Goal: Information Seeking & Learning: Learn about a topic

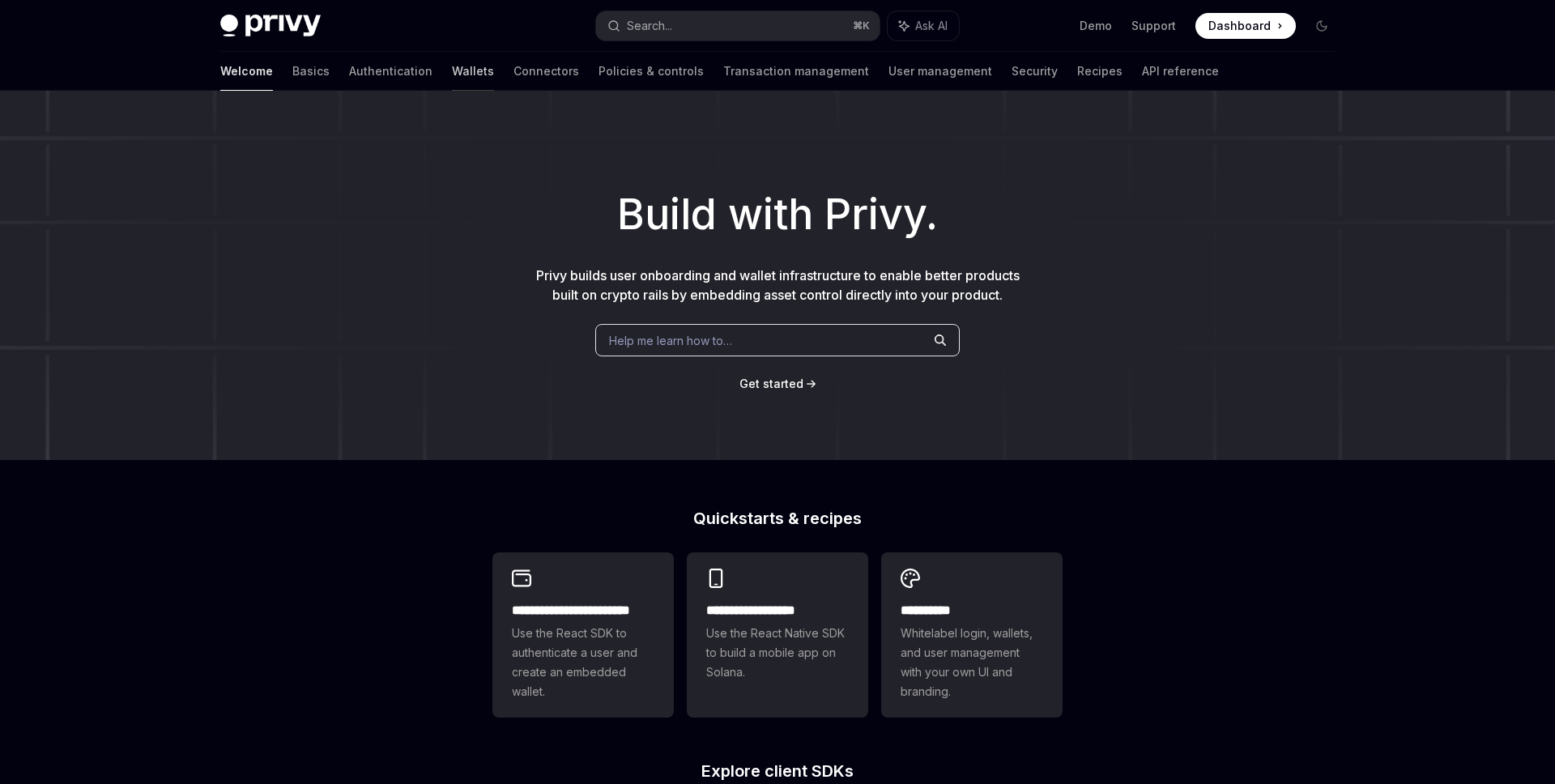
click at [452, 71] on link "Wallets" at bounding box center [472, 71] width 42 height 38
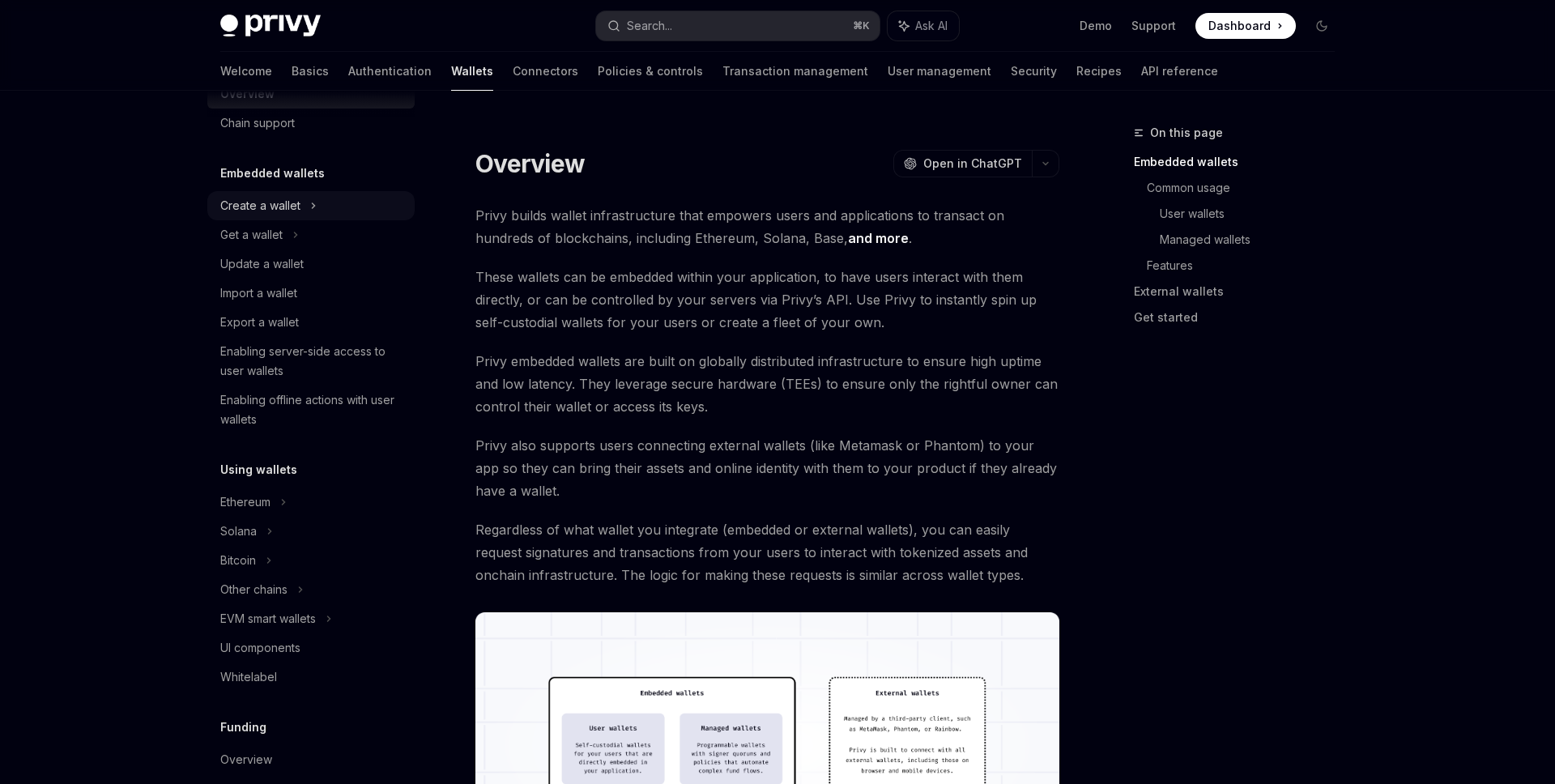
scroll to position [120, 0]
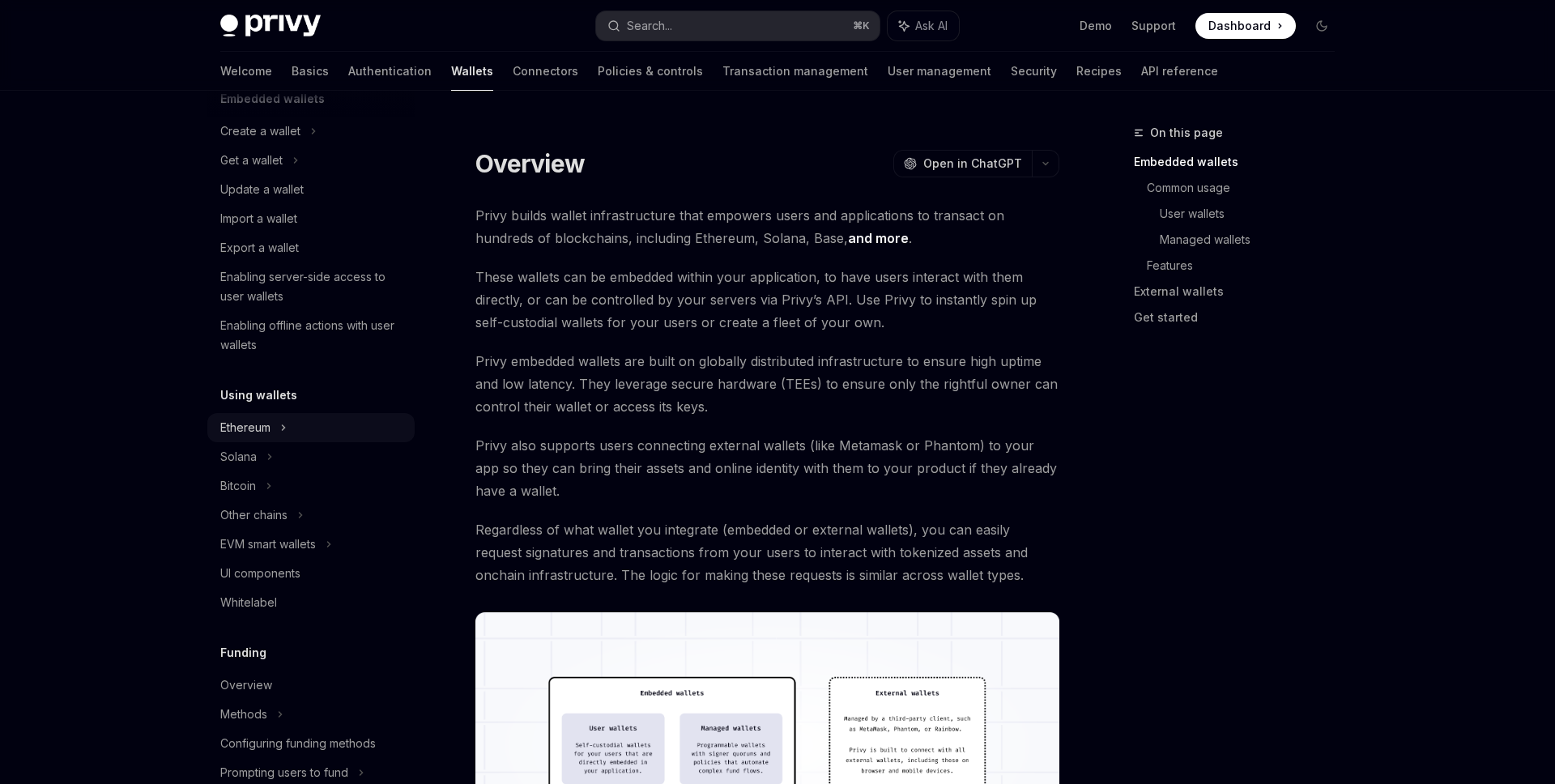
click at [328, 145] on div "Ethereum" at bounding box center [310, 131] width 207 height 29
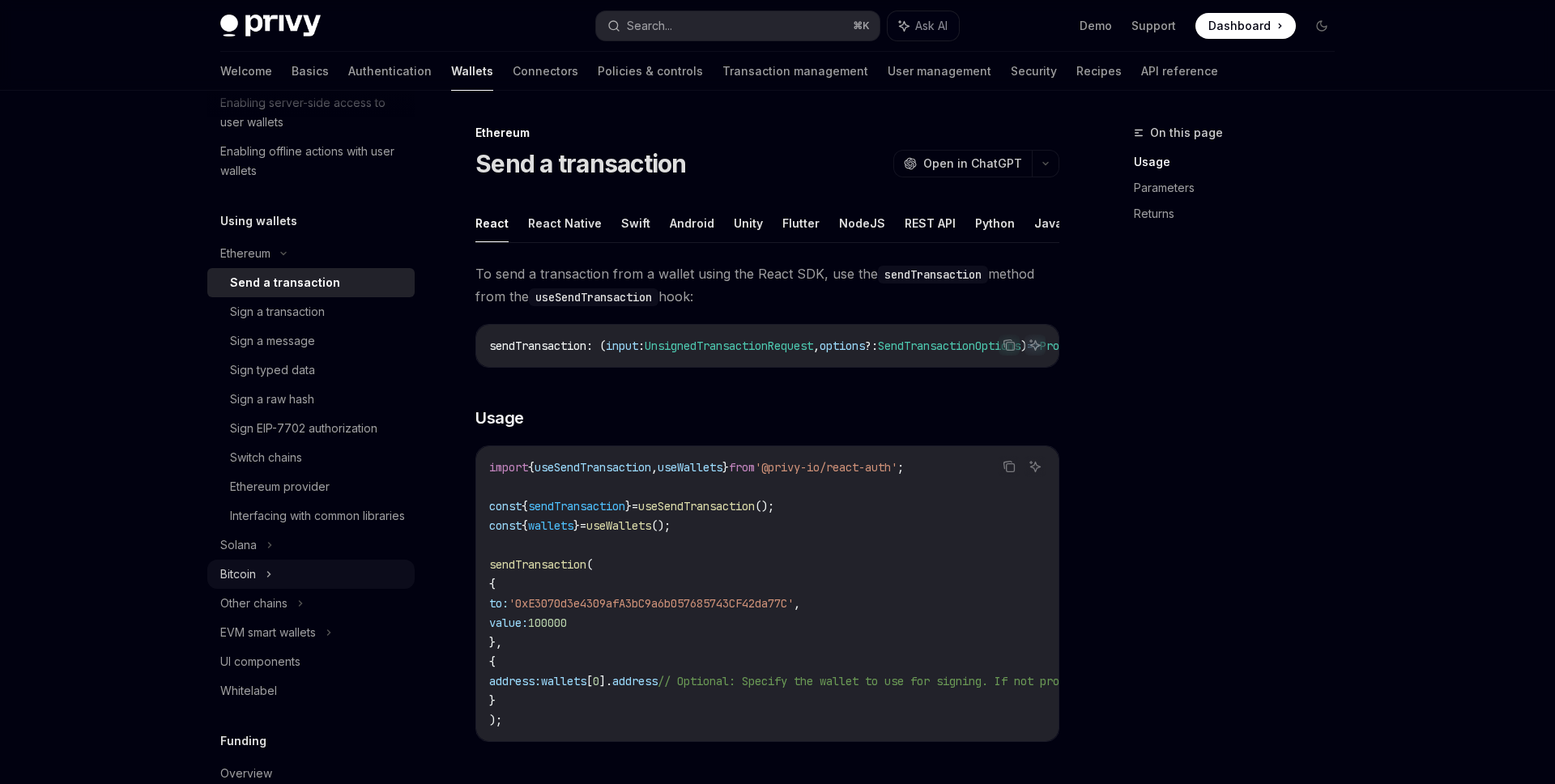
scroll to position [323, 0]
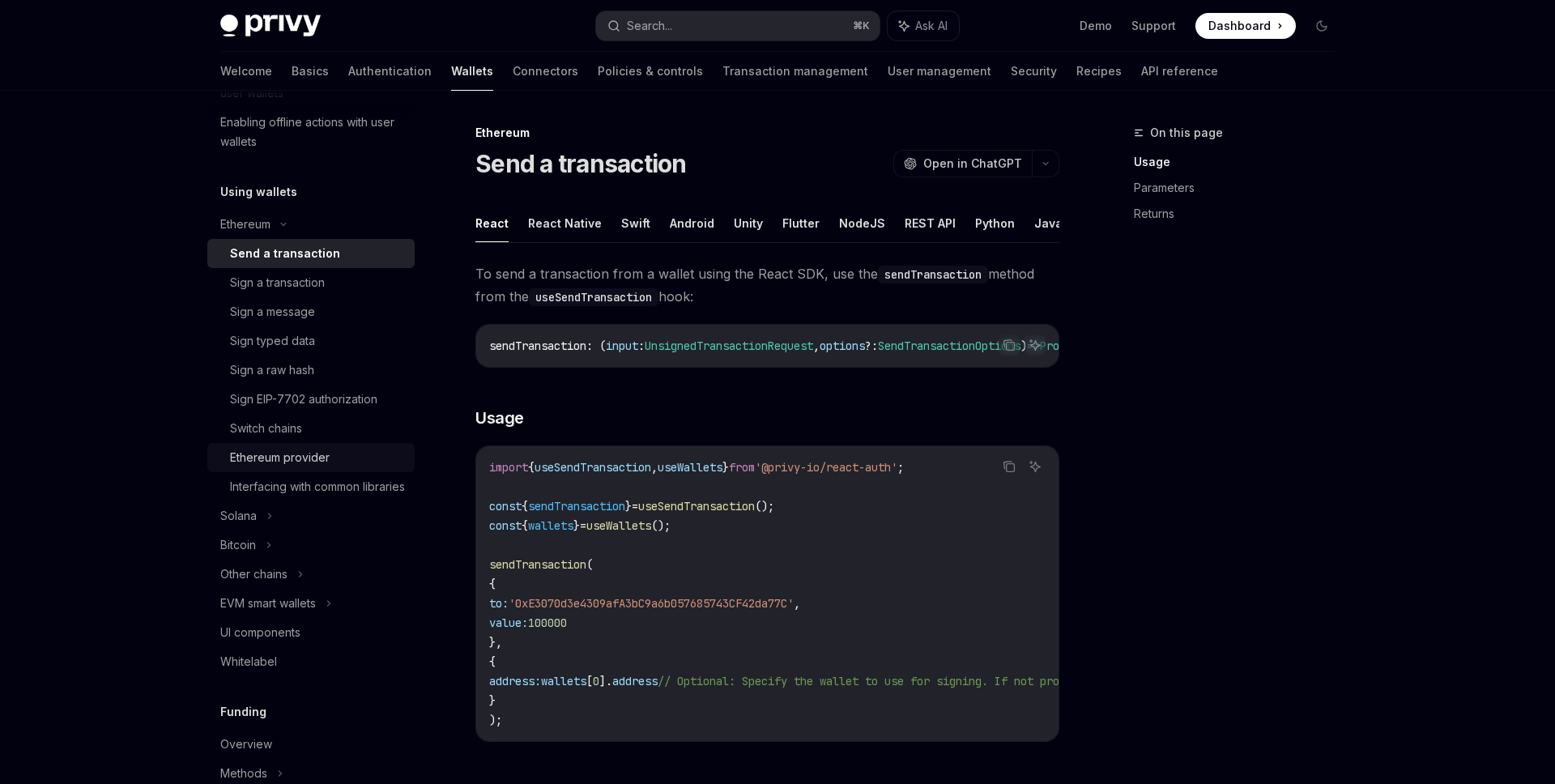
click at [322, 462] on div "Ethereum provider" at bounding box center [280, 457] width 99 height 20
type textarea "*"
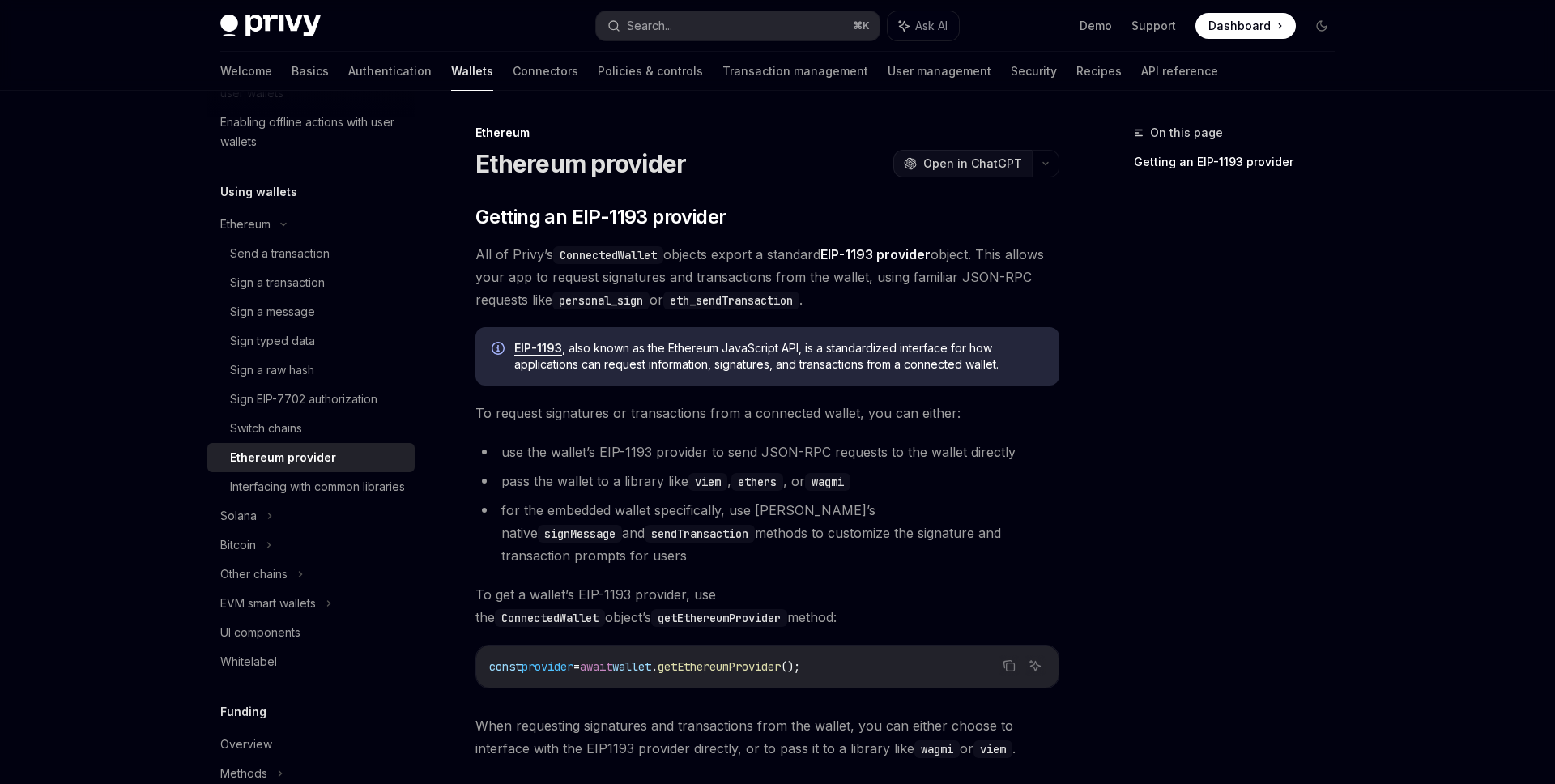
click at [947, 166] on span "Open in ChatGPT" at bounding box center [973, 163] width 99 height 16
